Goal: Information Seeking & Learning: Find specific fact

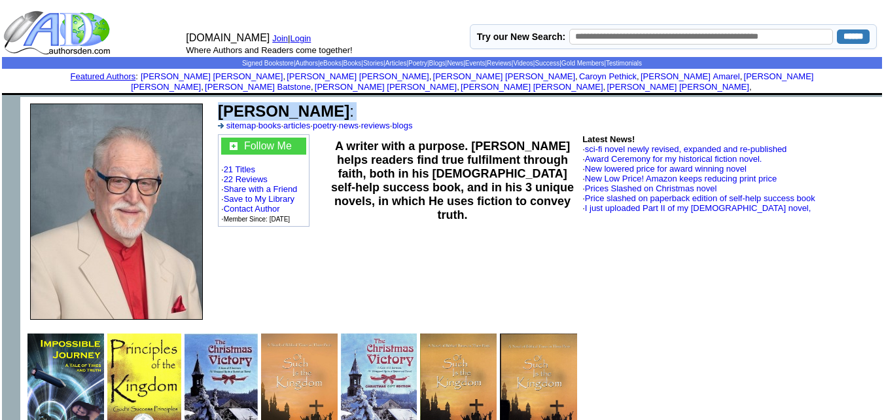
drag, startPoint x: 353, startPoint y: 101, endPoint x: 215, endPoint y: 105, distance: 137.5
click at [215, 105] on td "James M. Becher : sitemap · books · articles · poetry · news · reviews · blogs …" at bounding box center [548, 211] width 670 height 229
copy td "James M. Becher :"
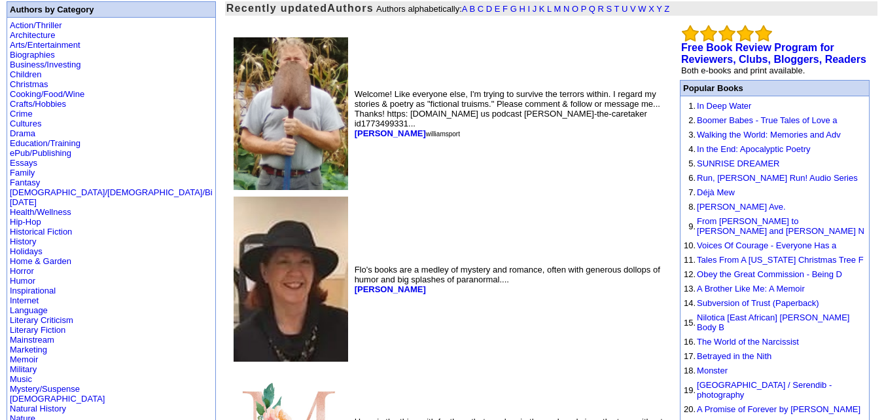
scroll to position [95, 0]
drag, startPoint x: 305, startPoint y: 118, endPoint x: 249, endPoint y: 122, distance: 55.8
click at [352, 122] on td "Welcome! Like everyone else, I'm trying to survive the terrors within. I regard…" at bounding box center [509, 113] width 314 height 158
copy font "Bob Mitchley"
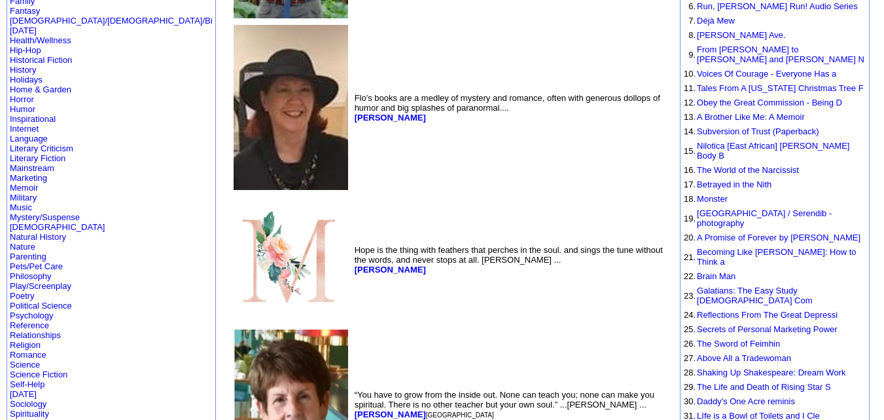
scroll to position [267, 0]
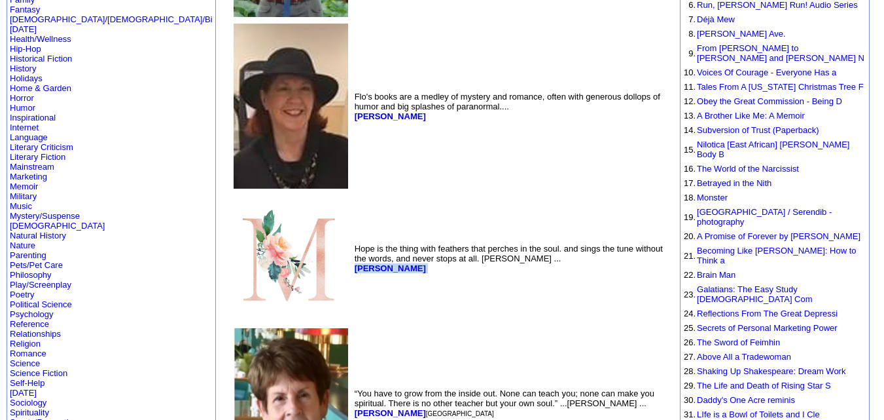
drag, startPoint x: 340, startPoint y: 256, endPoint x: 249, endPoint y: 260, distance: 91.1
click at [352, 260] on td "Hope is the thing with feathers that perches in the soul. and sings the tune wi…" at bounding box center [509, 258] width 314 height 132
copy font "Morgan Merriweather"
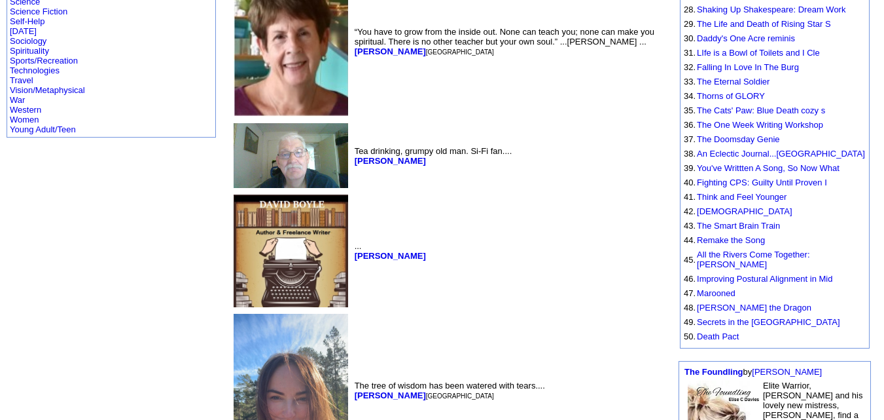
scroll to position [635, 0]
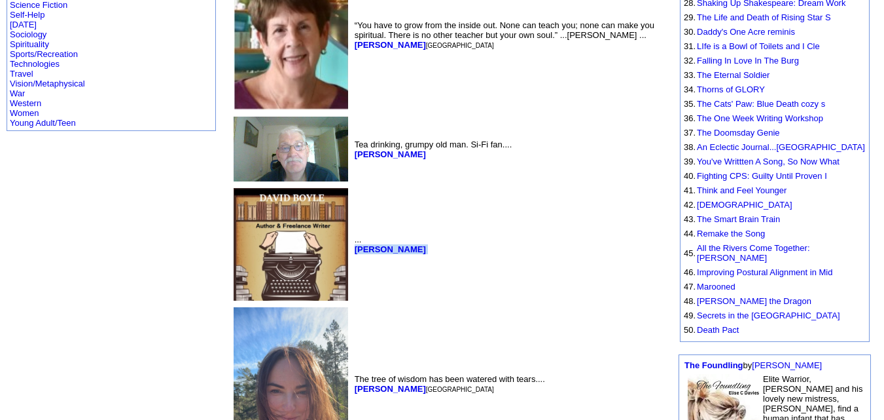
drag, startPoint x: 315, startPoint y: 237, endPoint x: 247, endPoint y: 245, distance: 68.5
click at [352, 245] on td "... David Boyle" at bounding box center [509, 244] width 314 height 118
copy font "David Boyle"
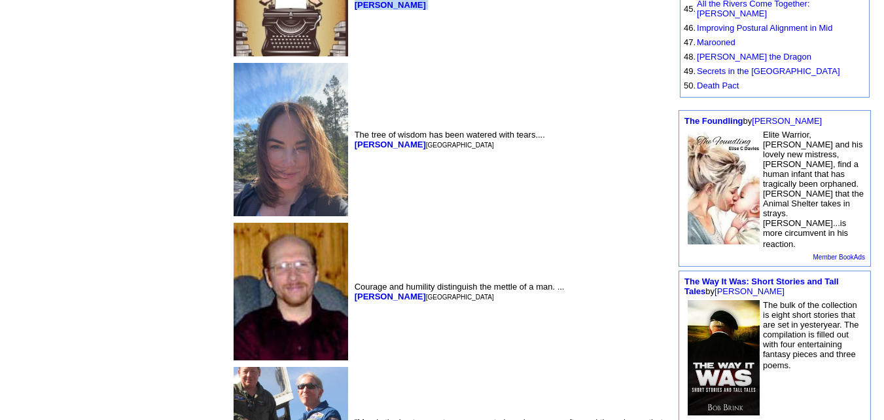
scroll to position [880, 0]
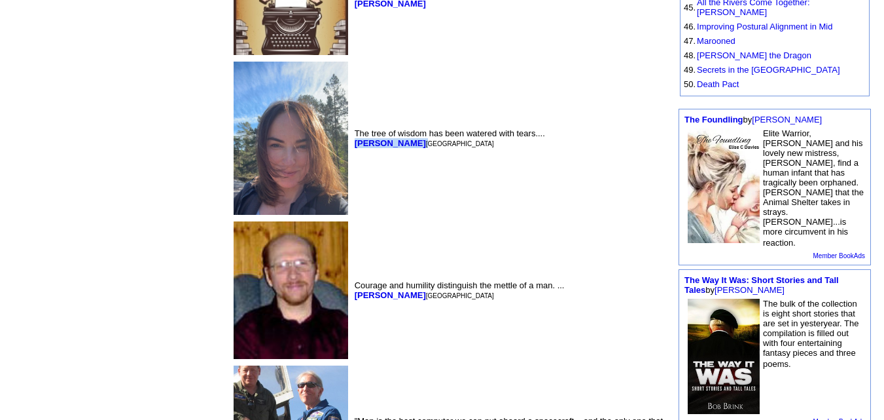
drag, startPoint x: 318, startPoint y: 137, endPoint x: 251, endPoint y: 139, distance: 66.8
click at [352, 139] on td "The tree of wisdom has been watered with tears.... Cathrine Hottran Oslo" at bounding box center [509, 138] width 314 height 158
copy font "Cathrine Hottran"
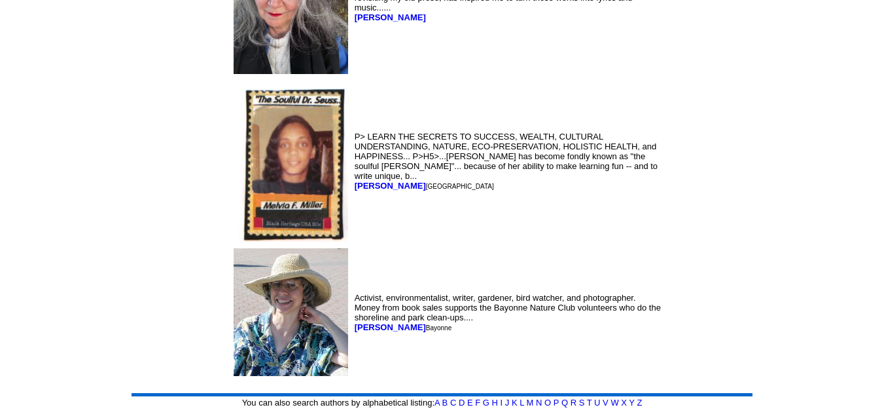
scroll to position [6801, 0]
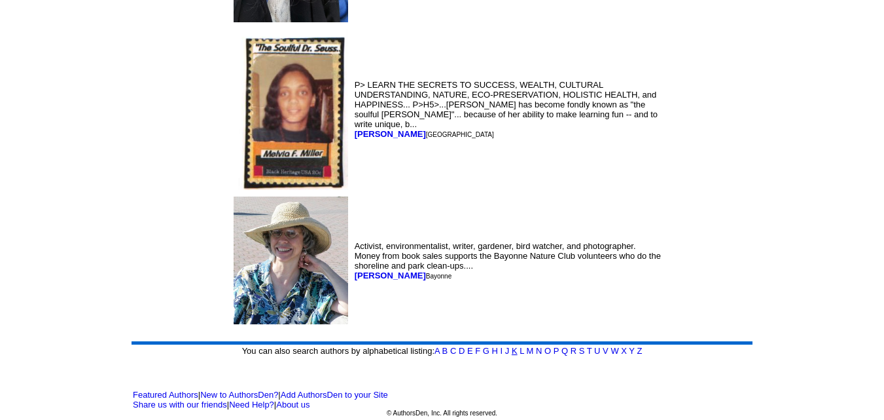
click at [518, 349] on link "K" at bounding box center [515, 351] width 6 height 10
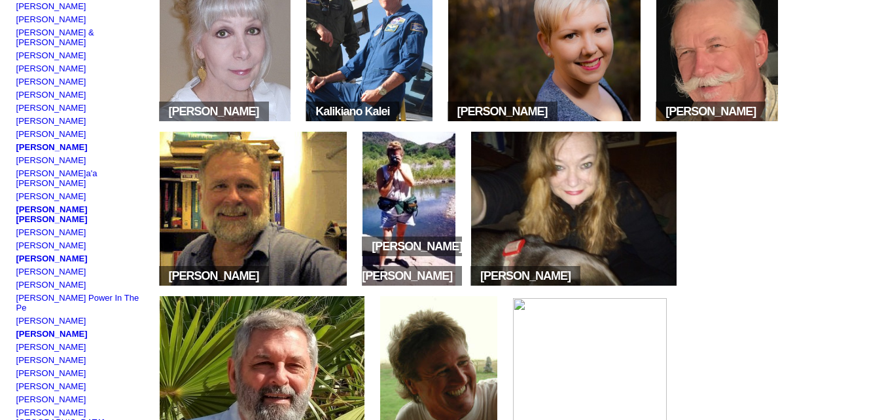
scroll to position [204, 0]
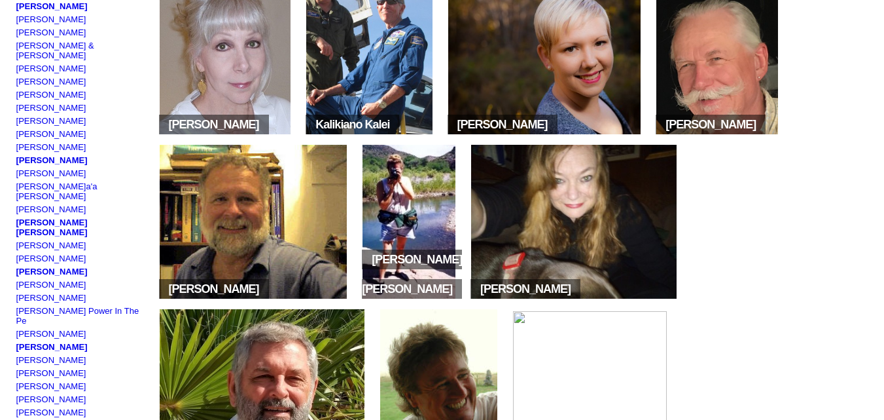
drag, startPoint x: 447, startPoint y: 130, endPoint x: 690, endPoint y: 85, distance: 247.6
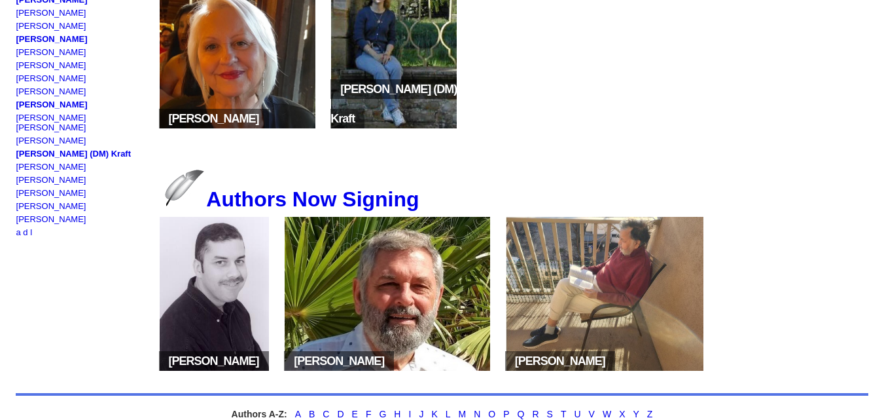
scroll to position [737, 0]
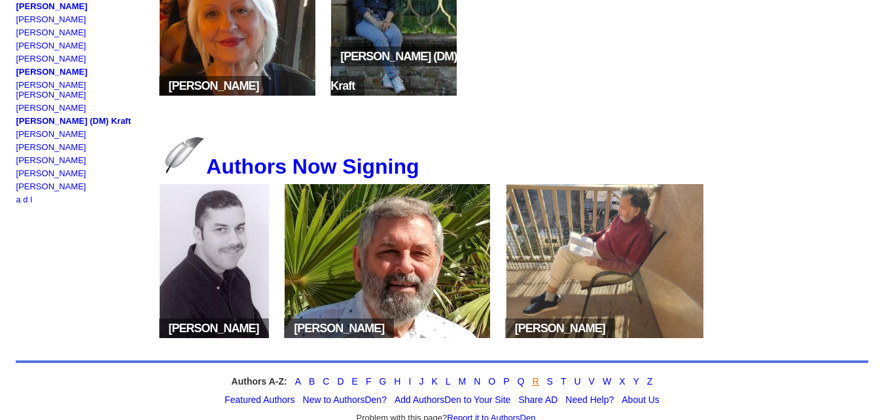
click at [536, 386] on link "R" at bounding box center [535, 381] width 7 height 10
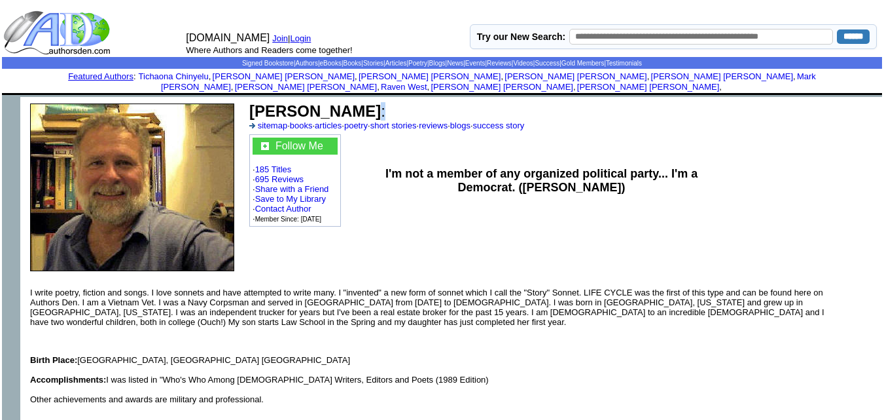
click at [353, 101] on td "Charles Keller : sitemap · books · articles · poetry · short stories · reviews …" at bounding box center [547, 116] width 600 height 32
click at [375, 100] on td "Charles Keller : sitemap · books · articles · poetry · short stories · reviews …" at bounding box center [547, 116] width 600 height 32
drag, startPoint x: 355, startPoint y: 101, endPoint x: 250, endPoint y: 94, distance: 105.0
click at [250, 102] on font "Charles Keller :" at bounding box center [317, 111] width 136 height 18
copy b "Charles Keller"
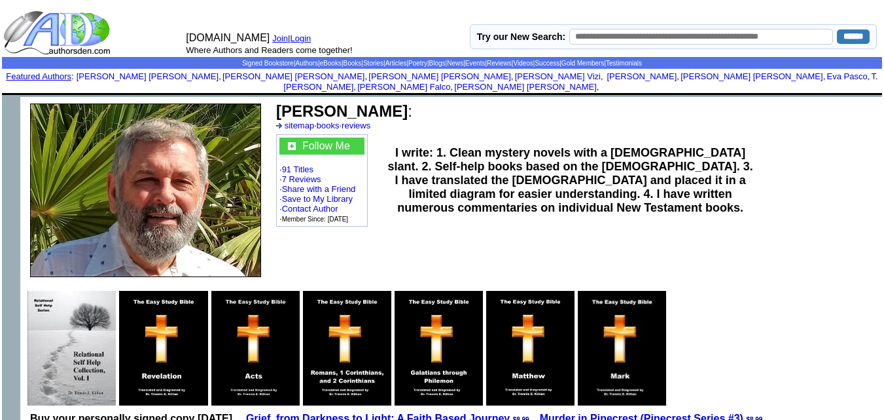
drag, startPoint x: 402, startPoint y: 101, endPoint x: 278, endPoint y: 105, distance: 123.8
click at [278, 105] on b "Trennis E. Killian" at bounding box center [342, 111] width 132 height 18
copy b "Trennis E. Killian"
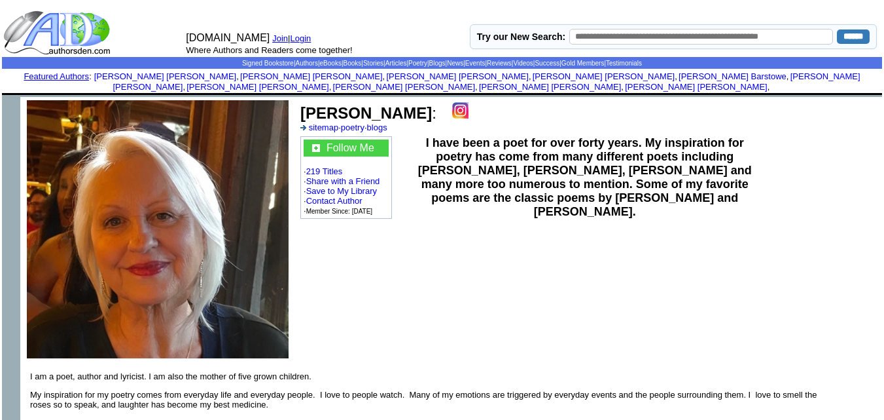
drag, startPoint x: 469, startPoint y: 103, endPoint x: 293, endPoint y: 109, distance: 175.5
click at [293, 109] on tr "Antoinette Kopperfield : sitemap · poetry · blogs Follow Me · 219 Titles · Shar…" at bounding box center [451, 229] width 862 height 264
click at [527, 274] on td "Antoinette Kopperfield : sitemap · poetry · blogs Follow Me · 219 Titles · Shar…" at bounding box center [588, 229] width 587 height 264
drag, startPoint x: 469, startPoint y: 101, endPoint x: 302, endPoint y: 107, distance: 167.6
click at [302, 107] on b "Antoinette Kopperfield" at bounding box center [366, 113] width 132 height 18
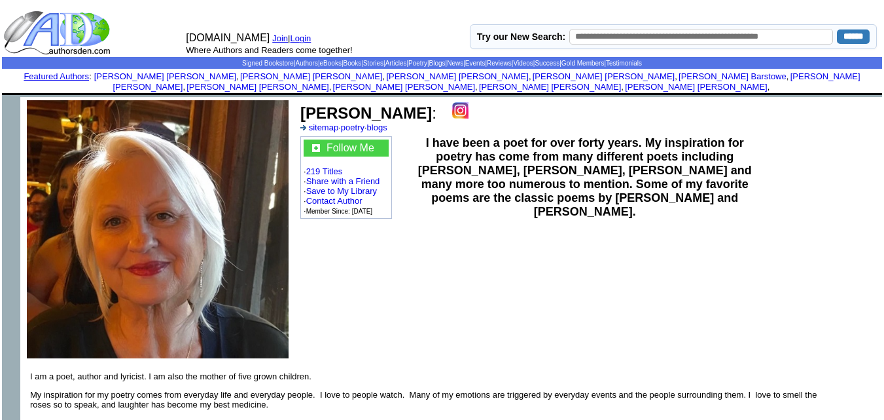
copy b "Antoinette Kopperfield"
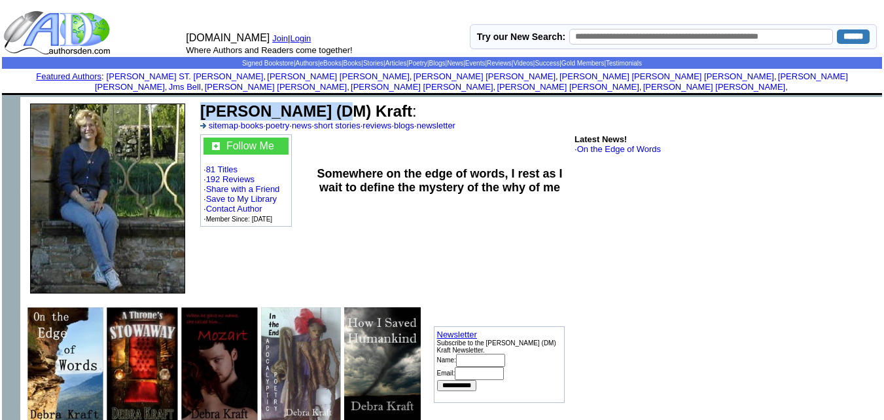
drag, startPoint x: 323, startPoint y: 100, endPoint x: 200, endPoint y: 104, distance: 123.1
click at [200, 104] on td "Debra (DM) Kraft : sitemap · books · poetry · news · short stories · reviews · …" at bounding box center [538, 116] width 681 height 32
copy b "Debra (DM) Kraft"
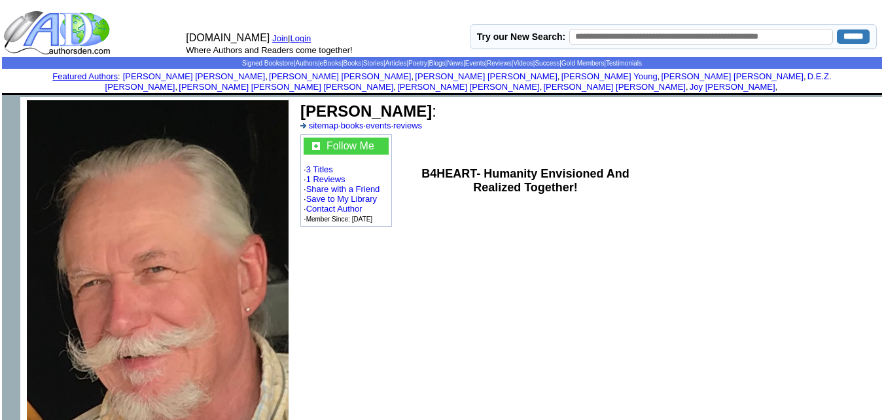
drag, startPoint x: 417, startPoint y: 101, endPoint x: 303, endPoint y: 108, distance: 114.1
click at [303, 108] on b "Robert J Karpie" at bounding box center [366, 111] width 132 height 18
copy b "Robert J Karpie"
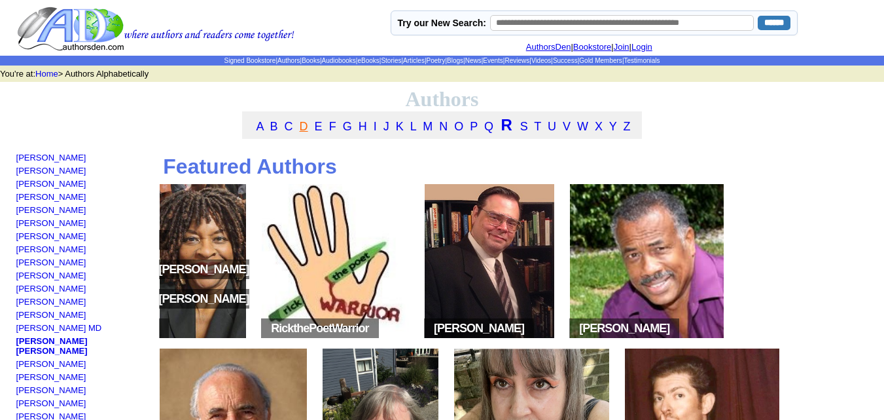
click at [305, 133] on link "D" at bounding box center [304, 126] width 9 height 13
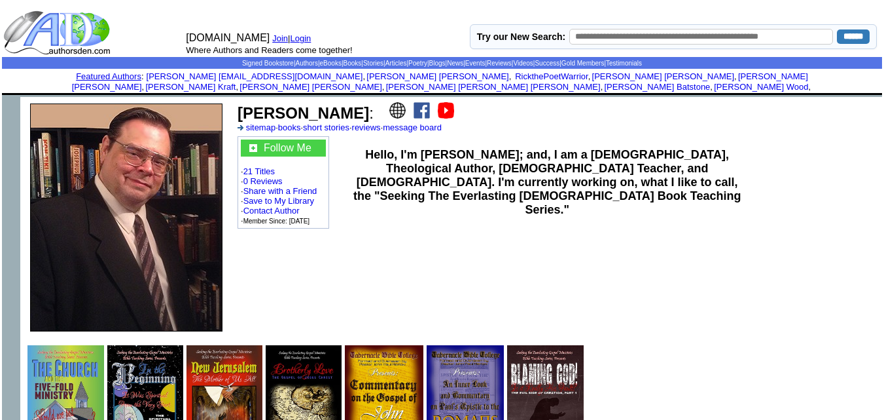
drag, startPoint x: 346, startPoint y: 101, endPoint x: 241, endPoint y: 108, distance: 105.6
click at [241, 108] on b "Ted A. Roberts" at bounding box center [304, 113] width 132 height 18
copy b "Ted A. Roberts"
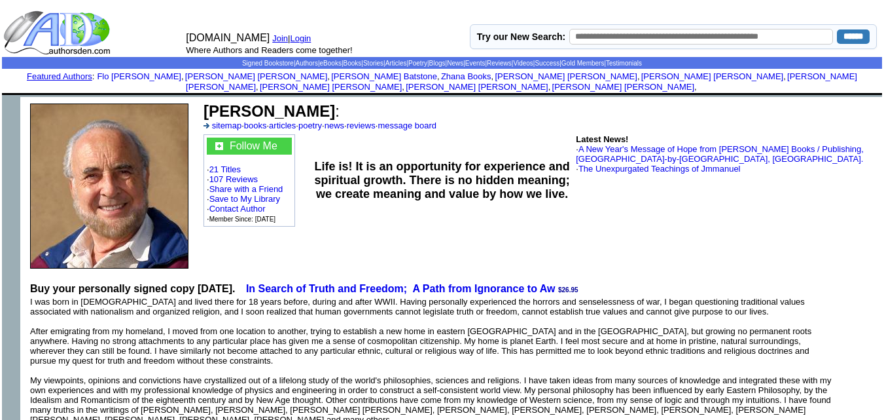
drag, startPoint x: 322, startPoint y: 99, endPoint x: 206, endPoint y: 98, distance: 116.5
click at [206, 102] on b "Dietmar E Rothe" at bounding box center [270, 111] width 132 height 18
copy b "Dietmar E Rothe"
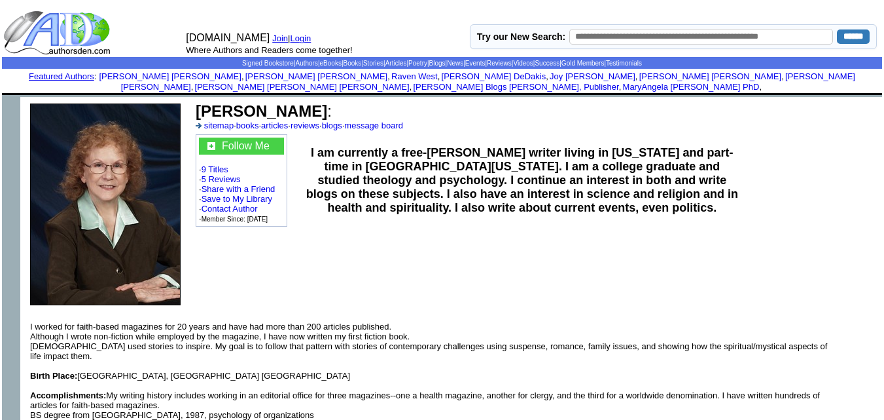
drag, startPoint x: 310, startPoint y: 99, endPoint x: 186, endPoint y: 97, distance: 123.7
click at [186, 97] on tr "Ella Rydzewski : sitemap · books · articles · reviews · blogs · message board F…" at bounding box center [451, 204] width 862 height 215
copy tr "Ella Rydzewski"
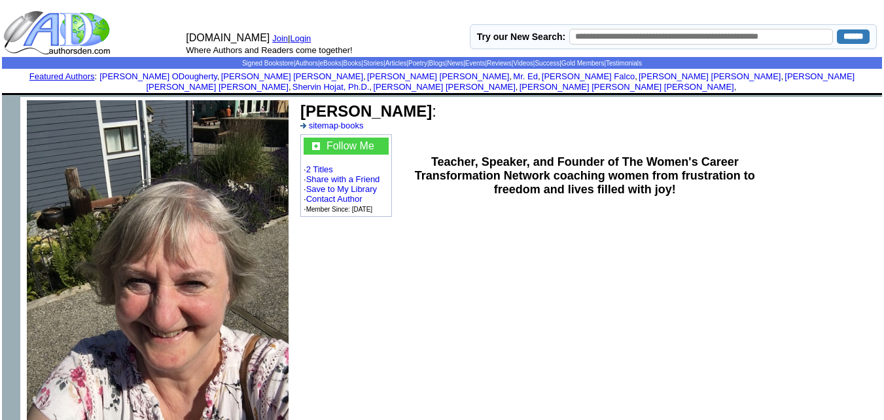
drag, startPoint x: 406, startPoint y: 102, endPoint x: 304, endPoint y: 94, distance: 103.1
click at [304, 102] on b "[PERSON_NAME]" at bounding box center [366, 111] width 132 height 18
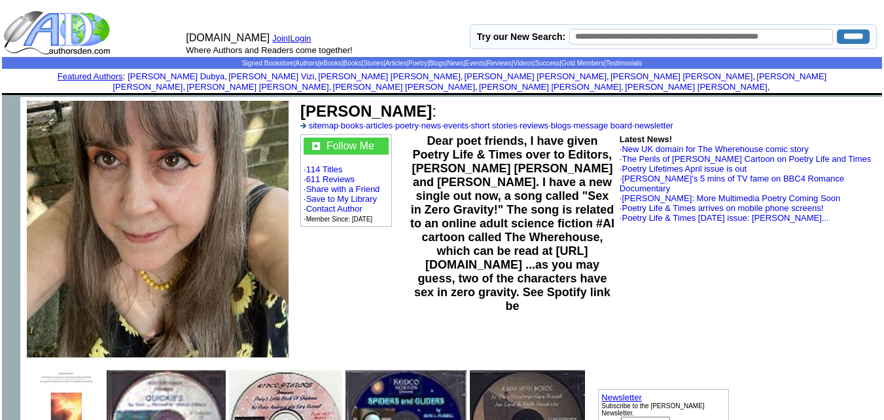
drag, startPoint x: 409, startPoint y: 101, endPoint x: 303, endPoint y: 101, distance: 106.0
click at [303, 102] on font "Sara L Russell :" at bounding box center [368, 111] width 136 height 18
copy b "Sara L Russell"
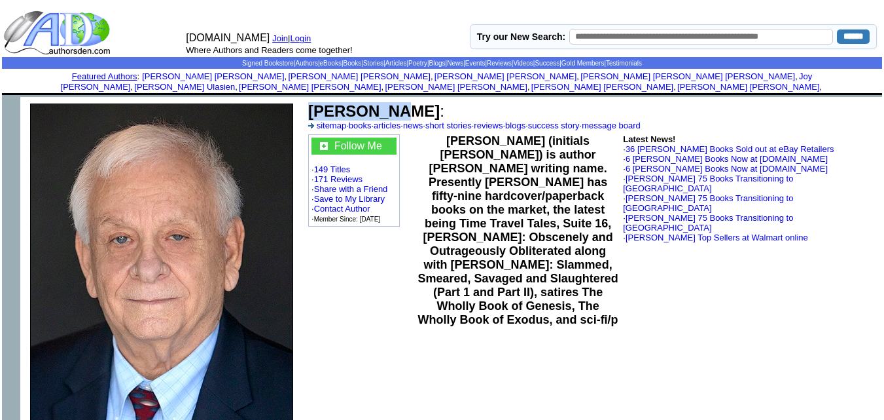
drag, startPoint x: 385, startPoint y: 104, endPoint x: 311, endPoint y: 105, distance: 74.0
click at [311, 105] on b "Jay Dubya" at bounding box center [374, 111] width 132 height 18
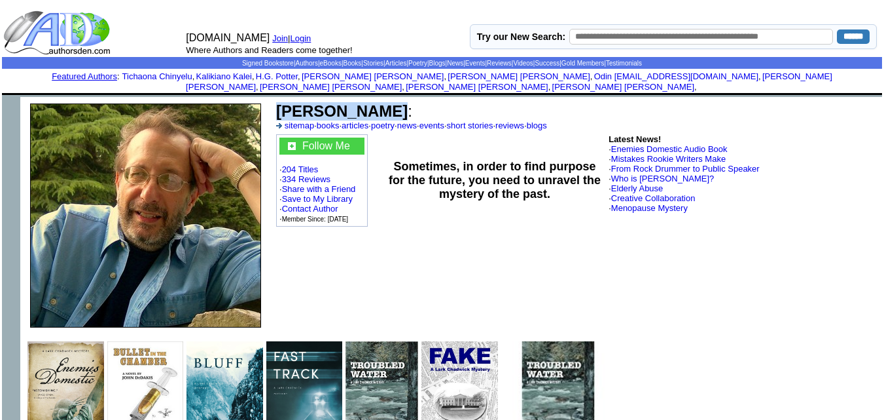
drag, startPoint x: 378, startPoint y: 101, endPoint x: 280, endPoint y: 100, distance: 98.2
click at [280, 102] on b "[PERSON_NAME]" at bounding box center [342, 111] width 132 height 18
copy b "[PERSON_NAME]"
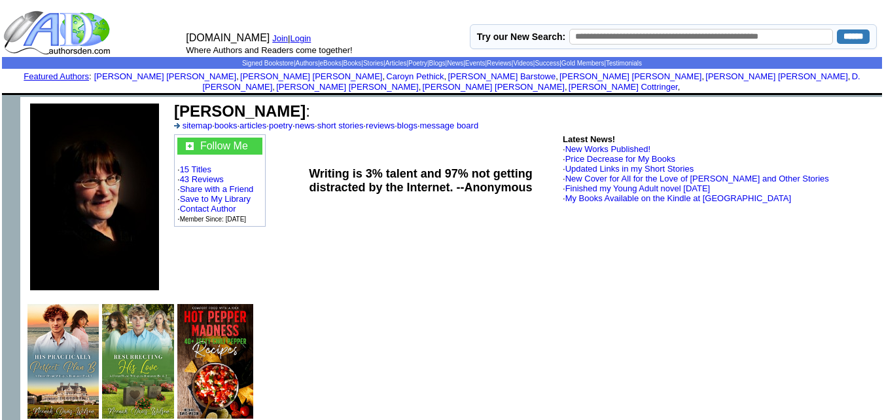
drag, startPoint x: 331, startPoint y: 99, endPoint x: 172, endPoint y: 106, distance: 158.5
click at [172, 106] on td "Neenah Davis-Wilson : sitemap · books · articles · poetry · news · short storie…" at bounding box center [525, 116] width 707 height 32
copy b "Neenah Davis-Wilson"
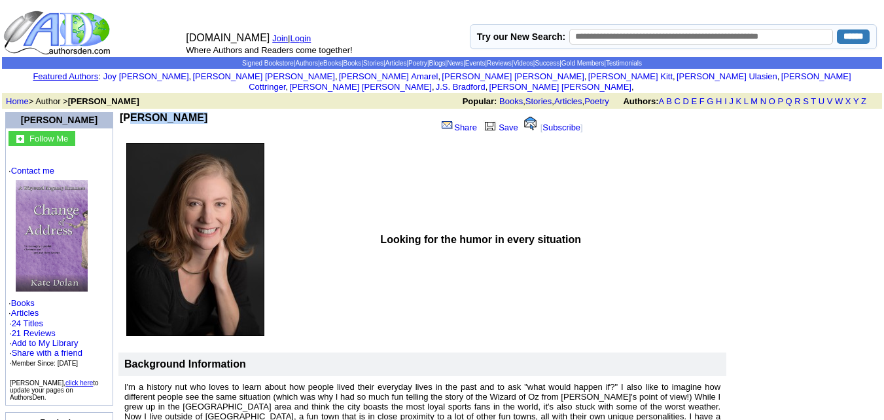
drag, startPoint x: 181, startPoint y: 104, endPoint x: 126, endPoint y: 106, distance: 55.0
click at [126, 112] on td "Kate Dolan" at bounding box center [276, 124] width 312 height 25
copy b "Kate Dolan"
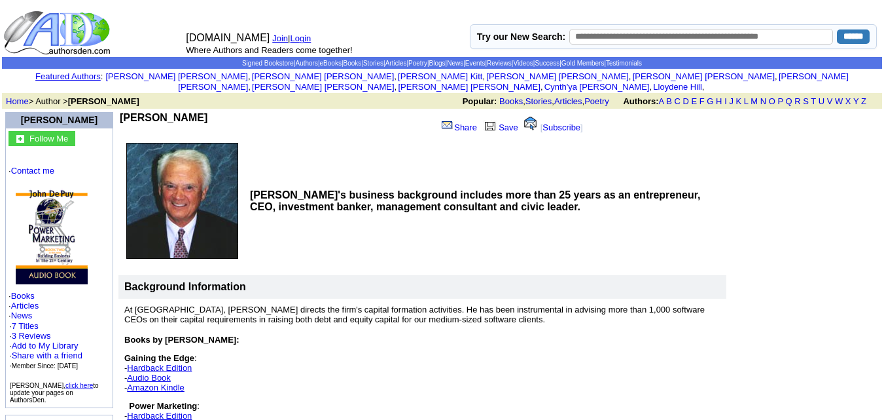
drag, startPoint x: 192, startPoint y: 105, endPoint x: 123, endPoint y: 107, distance: 68.7
click at [123, 112] on td "John De Puy" at bounding box center [276, 124] width 312 height 25
copy b "John De Puy"
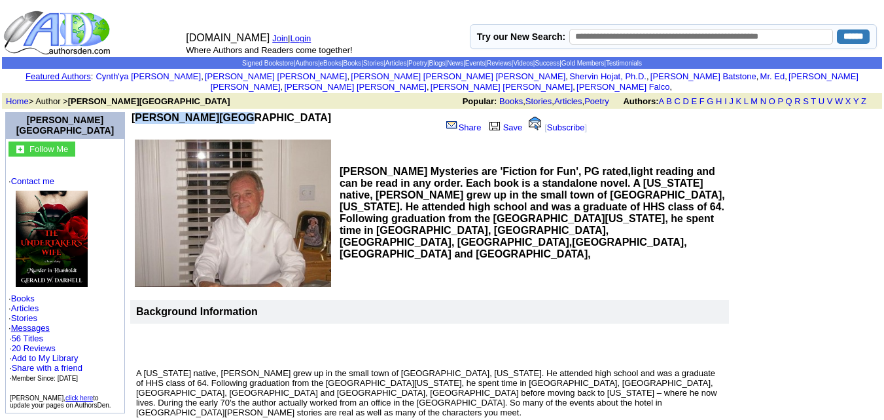
drag, startPoint x: 215, startPoint y: 103, endPoint x: 123, endPoint y: 110, distance: 92.6
click at [132, 112] on td "[PERSON_NAME][GEOGRAPHIC_DATA]" at bounding box center [285, 124] width 306 height 25
copy b "[PERSON_NAME][GEOGRAPHIC_DATA]"
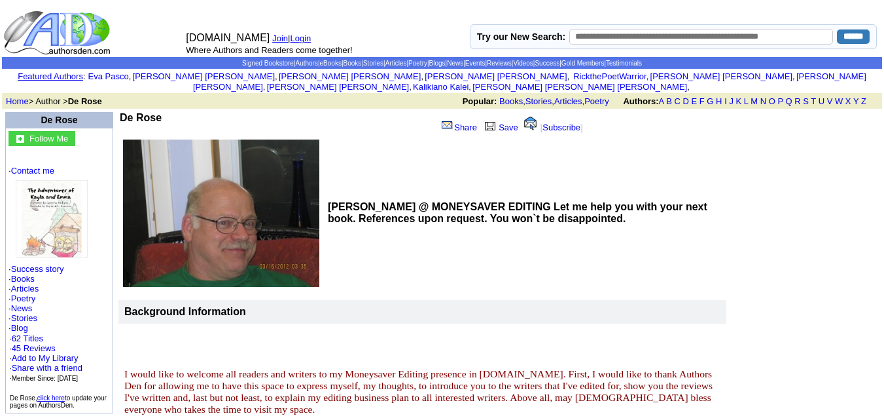
drag, startPoint x: 177, startPoint y: 105, endPoint x: 128, endPoint y: 108, distance: 49.2
click at [128, 112] on td "De Rose" at bounding box center [276, 124] width 312 height 25
copy b "De Rose"
